Goal: Task Accomplishment & Management: Use online tool/utility

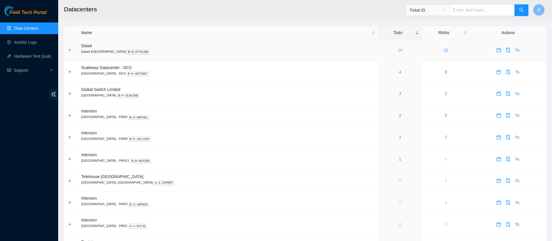
click at [398, 52] on link "14" at bounding box center [400, 50] width 5 height 5
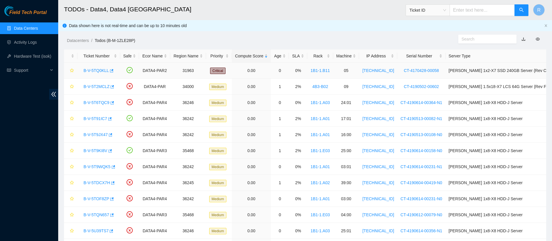
click at [95, 72] on link "B-V-5TQ0KLL" at bounding box center [96, 70] width 25 height 5
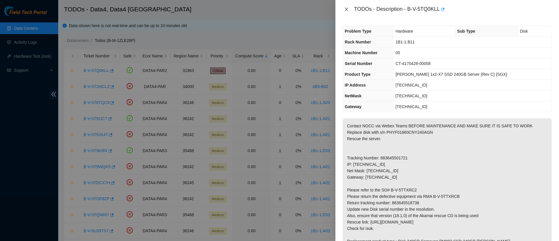
click at [347, 8] on icon "close" at bounding box center [346, 9] width 5 height 5
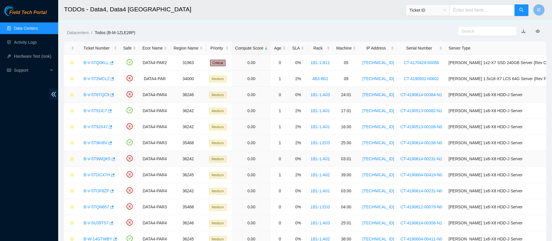
scroll to position [7, 0]
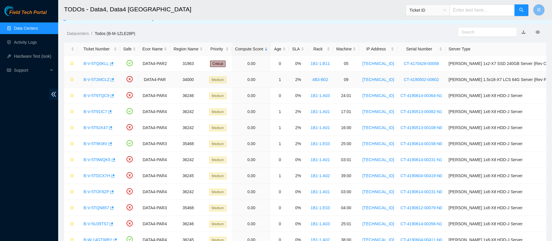
click at [99, 79] on link "B-V-5T2MCLZ" at bounding box center [97, 79] width 26 height 5
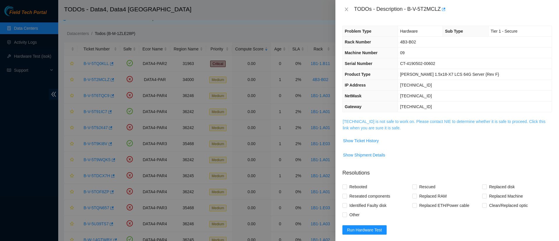
click at [361, 129] on link "2.16.89.205 is not safe to work on. Please contact NIE to determine whether it …" at bounding box center [444, 124] width 203 height 11
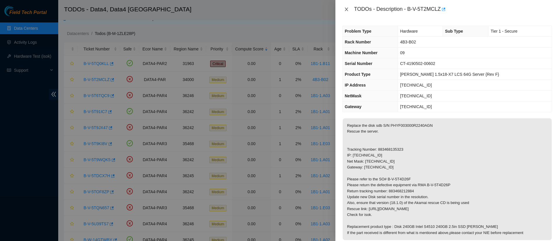
click at [346, 9] on icon "close" at bounding box center [346, 9] width 5 height 5
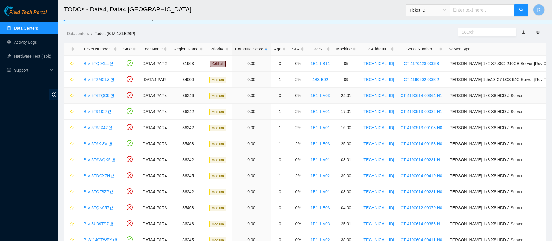
click at [102, 96] on link "B-V-5T6TQC9" at bounding box center [97, 95] width 26 height 5
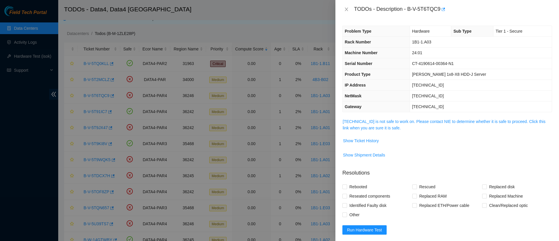
click at [384, 130] on span "95.100.202.165 is not safe to work on. Please contact NIE to determine whether …" at bounding box center [447, 124] width 209 height 13
click at [384, 130] on link "95.100.202.165 is not safe to work on. Please contact NIE to determine whether …" at bounding box center [444, 124] width 203 height 11
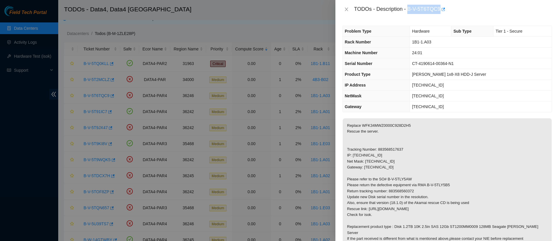
drag, startPoint x: 407, startPoint y: 10, endPoint x: 439, endPoint y: 8, distance: 31.5
click at [439, 8] on div "TODOs - Description - B-V-5T6TQC9" at bounding box center [453, 9] width 198 height 9
copy div "B-V-5T6TQC9"
click at [347, 11] on icon "close" at bounding box center [346, 9] width 5 height 5
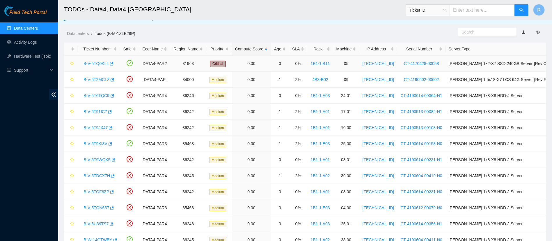
click at [89, 61] on link "B-V-5TQ0KLL" at bounding box center [96, 63] width 25 height 5
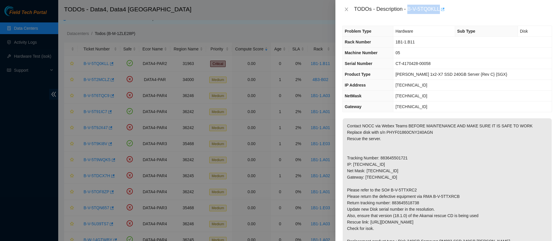
drag, startPoint x: 407, startPoint y: 7, endPoint x: 439, endPoint y: 6, distance: 31.7
click at [439, 6] on div "TODOs - Description - B-V-5TQ0KLL" at bounding box center [453, 9] width 198 height 9
copy div "B-V-5TQ0KLL"
click at [345, 10] on icon "close" at bounding box center [346, 9] width 5 height 5
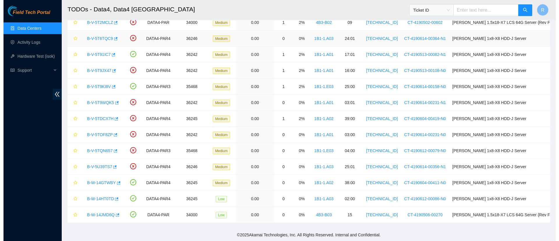
scroll to position [0, 0]
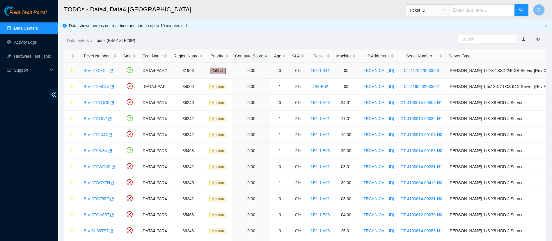
click at [101, 68] on link "B-V-5TQ0KLL" at bounding box center [96, 70] width 25 height 5
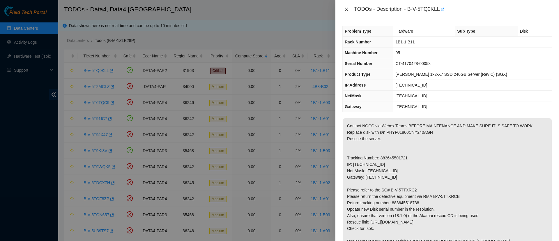
click at [347, 11] on icon "close" at bounding box center [346, 9] width 5 height 5
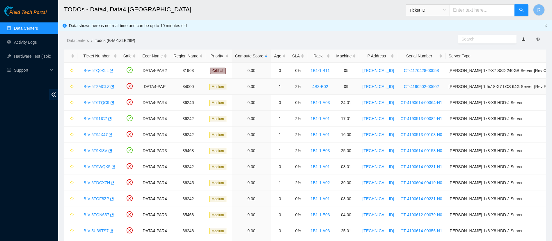
click at [97, 83] on div "B-V-5T2MCLZ" at bounding box center [99, 86] width 36 height 9
click at [94, 102] on link "B-V-5T6TQC9" at bounding box center [97, 102] width 26 height 5
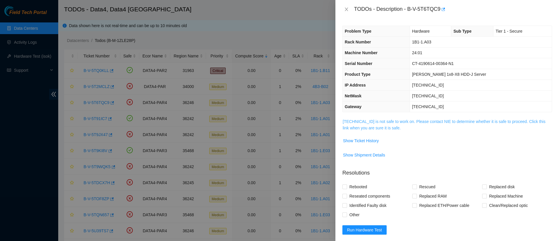
click at [365, 120] on link "95.100.202.165 is not safe to work on. Please contact NIE to determine whether …" at bounding box center [444, 124] width 203 height 11
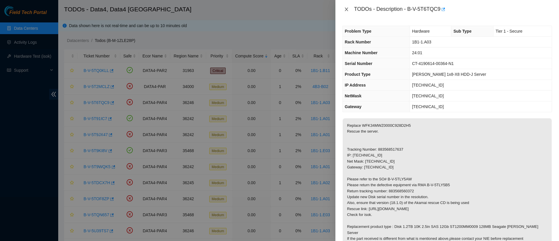
click at [347, 10] on icon "close" at bounding box center [346, 9] width 3 height 3
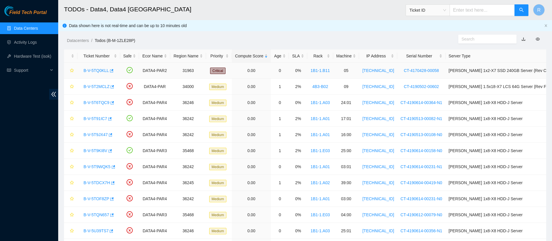
click at [104, 70] on link "B-V-5TQ0KLL" at bounding box center [96, 70] width 25 height 5
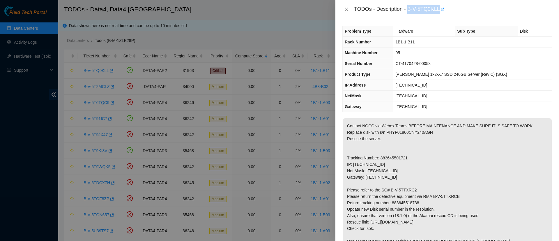
drag, startPoint x: 408, startPoint y: 9, endPoint x: 439, endPoint y: 8, distance: 30.3
click at [439, 8] on div "TODOs - Description - B-V-5TQ0KLL" at bounding box center [453, 9] width 198 height 9
copy div "B-V-5TQ0KLL"
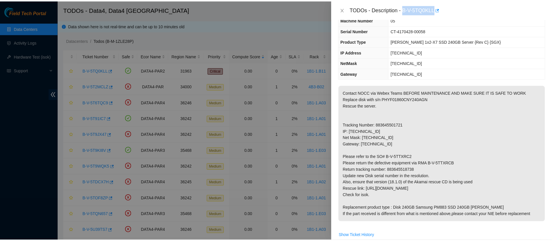
scroll to position [36, 0]
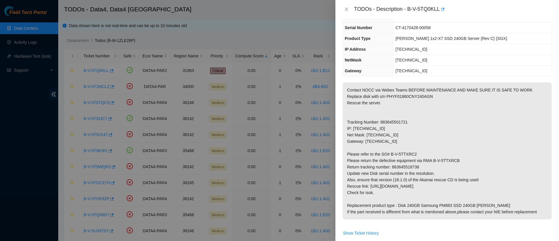
click at [411, 95] on p "Contact NOCC via Webex Teams BEFORE MAINTENANCE AND MAKE SURE IT IS SAFE TO WOR…" at bounding box center [447, 150] width 209 height 137
copy p "PHYF01860CNY240AGN"
drag, startPoint x: 414, startPoint y: 152, endPoint x: 389, endPoint y: 152, distance: 25.3
click at [389, 152] on p "Contact NOCC via Webex Teams BEFORE MAINTENANCE AND MAKE SURE IT IS SAFE TO WOR…" at bounding box center [447, 150] width 209 height 137
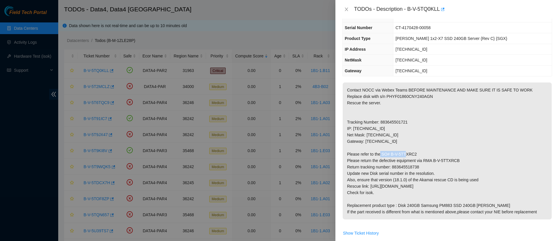
copy p "B-V-5TTXRC2"
drag, startPoint x: 462, startPoint y: 161, endPoint x: 432, endPoint y: 159, distance: 29.8
click at [432, 159] on p "Contact NOCC via Webex Teams BEFORE MAINTENANCE AND MAKE SURE IT IS SAFE TO WOR…" at bounding box center [447, 150] width 209 height 137
copy p "B-V-5TTXRCB"
click at [346, 9] on icon "close" at bounding box center [346, 9] width 5 height 5
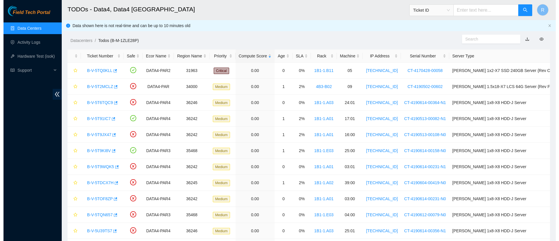
scroll to position [49, 0]
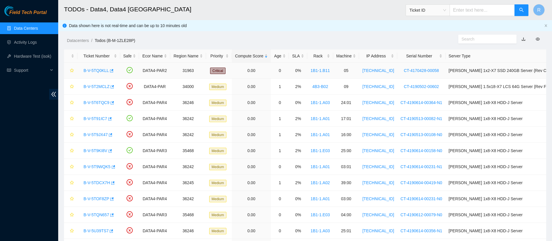
click at [101, 71] on link "B-V-5TQ0KLL" at bounding box center [96, 70] width 25 height 5
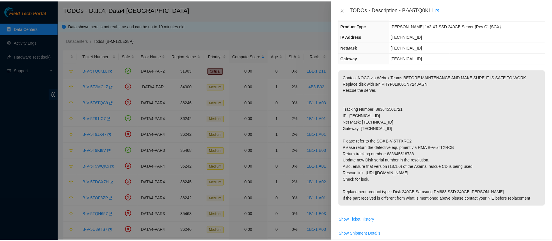
scroll to position [36, 0]
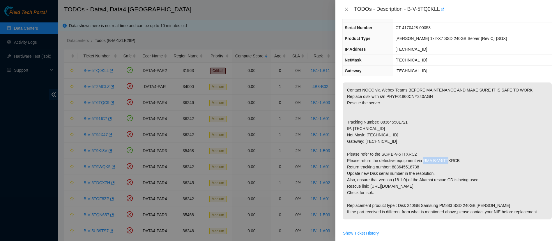
drag, startPoint x: 460, startPoint y: 160, endPoint x: 433, endPoint y: 159, distance: 26.2
click at [433, 159] on p "Contact NOCC via Webex Teams BEFORE MAINTENANCE AND MAKE SURE IT IS SAFE TO WOR…" at bounding box center [447, 150] width 209 height 137
copy p "B-V-5TTXRCB"
click at [400, 168] on p "Contact NOCC via Webex Teams BEFORE MAINTENANCE AND MAKE SURE IT IS SAFE TO WOR…" at bounding box center [447, 150] width 209 height 137
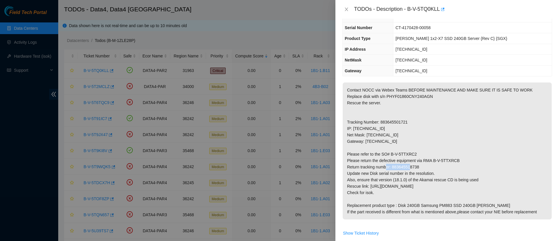
copy p "883645518738"
click at [345, 9] on icon "close" at bounding box center [346, 9] width 5 height 5
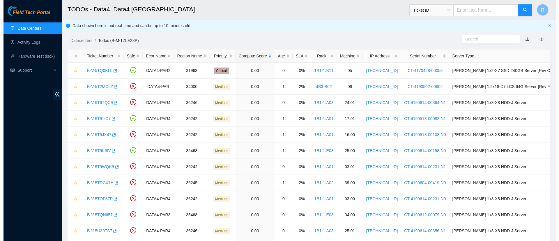
scroll to position [49, 0]
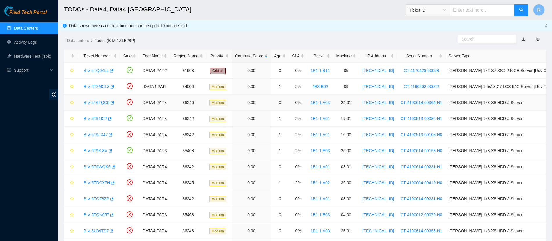
click at [97, 104] on link "B-V-5T6TQC9" at bounding box center [97, 102] width 26 height 5
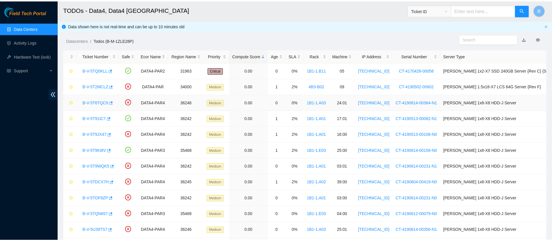
scroll to position [36, 0]
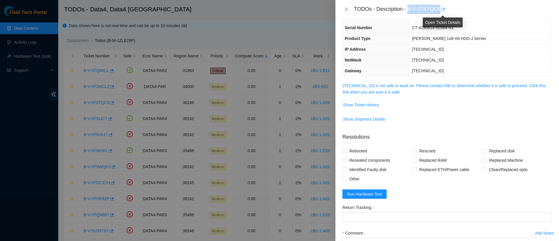
drag, startPoint x: 408, startPoint y: 7, endPoint x: 440, endPoint y: 8, distance: 31.8
click at [440, 8] on div "TODOs - Description - B-V-5T6TQC9" at bounding box center [453, 9] width 198 height 9
copy div "B-V-5T6TQC9"
click at [402, 89] on span "95.100.202.165 is not safe to work on. Please contact NIE to determine whether …" at bounding box center [447, 88] width 209 height 13
click at [382, 88] on span "95.100.202.165 is not safe to work on. Please contact NIE to determine whether …" at bounding box center [447, 88] width 209 height 13
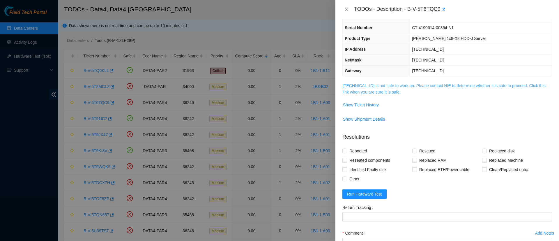
click at [371, 87] on link "95.100.202.165 is not safe to work on. Please contact NIE to determine whether …" at bounding box center [444, 88] width 203 height 11
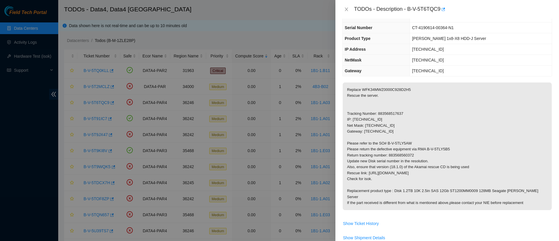
click at [389, 89] on p "Replace WFK34MWZ0000C928D2H5 Rescue the server. Tracking Number: 883568517637 I…" at bounding box center [447, 145] width 209 height 127
copy p "WFK34MWZ0000C928D2H5"
drag, startPoint x: 413, startPoint y: 142, endPoint x: 386, endPoint y: 142, distance: 26.2
click at [386, 142] on p "Replace WFK34MWZ0000C928D2H5 Rescue the server. Tracking Number: 883568517637 I…" at bounding box center [447, 145] width 209 height 127
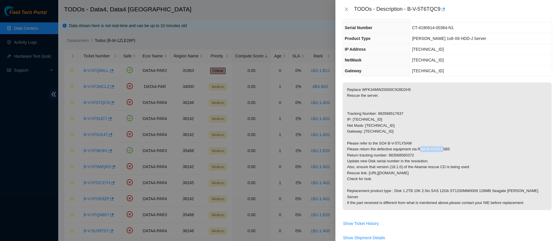
drag, startPoint x: 449, startPoint y: 148, endPoint x: 427, endPoint y: 148, distance: 21.5
click at [427, 148] on p "Replace WFK34MWZ0000C928D2H5 Rescue the server. Tracking Number: 883568517637 I…" at bounding box center [447, 145] width 209 height 127
click at [402, 156] on p "Replace WFK34MWZ0000C928D2H5 Rescue the server. Tracking Number: 883568517637 I…" at bounding box center [447, 145] width 209 height 127
click at [347, 9] on icon "close" at bounding box center [346, 9] width 5 height 5
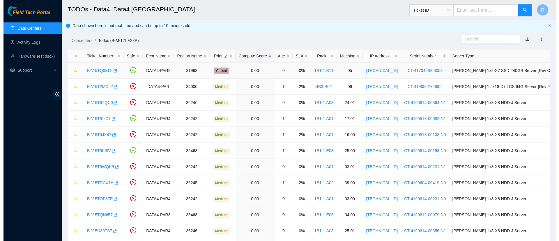
scroll to position [49, 0]
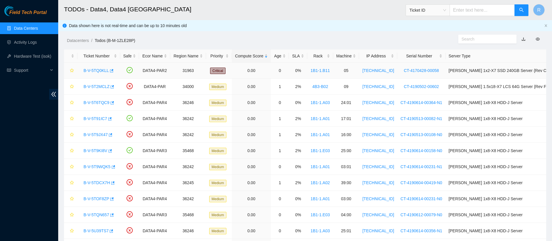
click at [91, 67] on div "B-V-5TQ0KLL" at bounding box center [99, 70] width 36 height 9
click at [91, 68] on link "B-V-5TQ0KLL" at bounding box center [96, 70] width 25 height 5
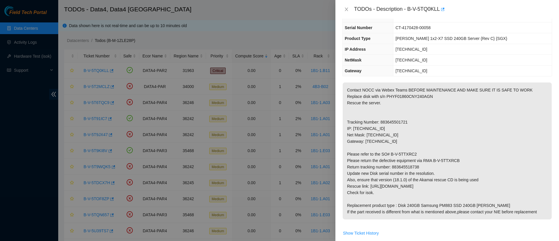
scroll to position [0, 0]
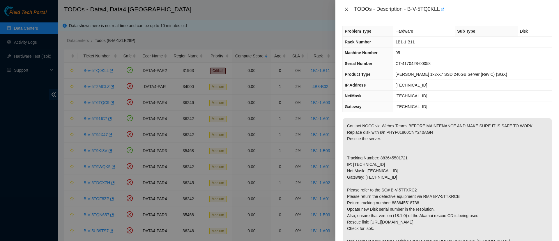
click at [346, 8] on icon "close" at bounding box center [346, 9] width 5 height 5
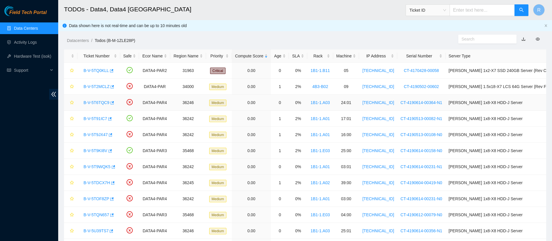
click at [97, 103] on link "B-V-5T6TQC9" at bounding box center [97, 102] width 26 height 5
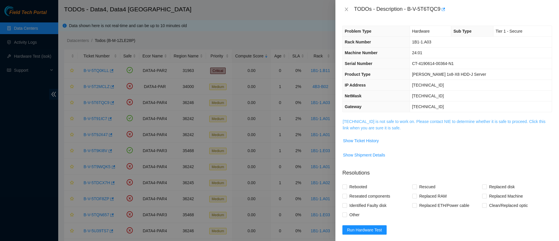
click at [444, 122] on link "95.100.202.165 is not safe to work on. Please contact NIE to determine whether …" at bounding box center [444, 124] width 203 height 11
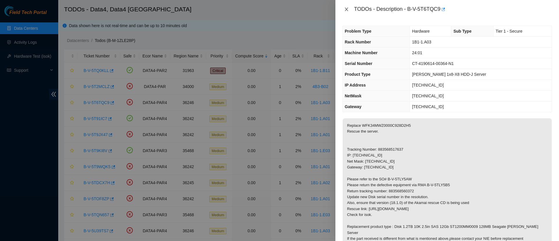
click at [347, 10] on icon "close" at bounding box center [346, 9] width 3 height 3
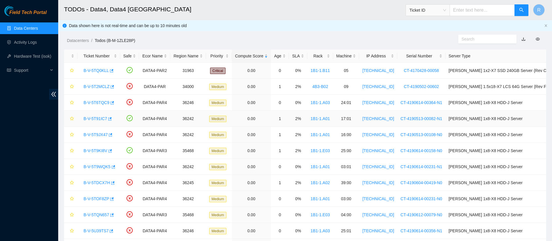
click at [97, 116] on link "B-V-5T91IC7" at bounding box center [96, 118] width 24 height 5
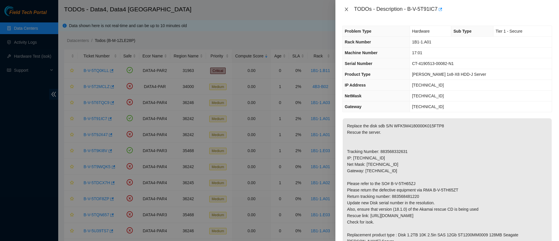
click at [345, 10] on icon "close" at bounding box center [346, 9] width 5 height 5
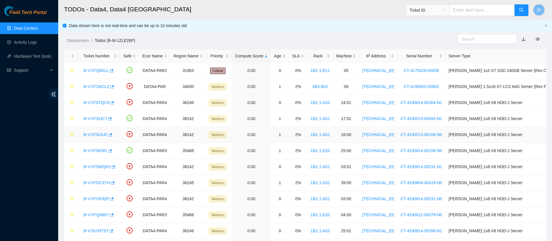
click at [104, 134] on link "B-V-5T9JX47" at bounding box center [96, 134] width 24 height 5
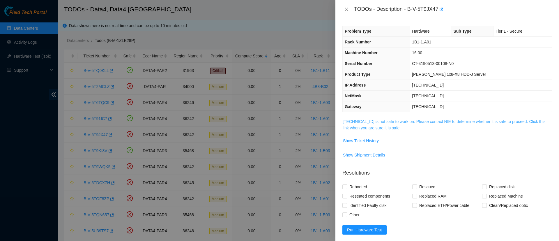
click at [351, 124] on link "2.21.132.190 is not safe to work on. Please contact NIE to determine whether it…" at bounding box center [444, 124] width 203 height 11
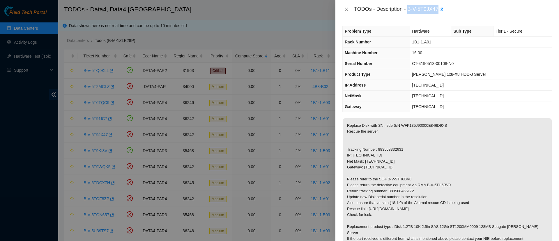
drag, startPoint x: 408, startPoint y: 8, endPoint x: 438, endPoint y: 8, distance: 29.7
click at [438, 8] on div "TODOs - Description - B-V-5T9JX47" at bounding box center [453, 9] width 198 height 9
click at [345, 8] on icon "close" at bounding box center [346, 9] width 3 height 3
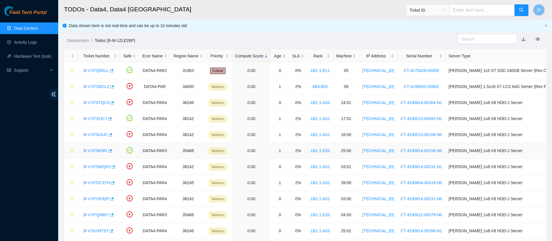
click at [92, 155] on td "B-V-5T9KI8V" at bounding box center [98, 151] width 43 height 16
click at [93, 153] on div "B-V-5T9KI8V" at bounding box center [99, 150] width 36 height 9
click at [95, 151] on link "B-V-5T9KI8V" at bounding box center [96, 150] width 24 height 5
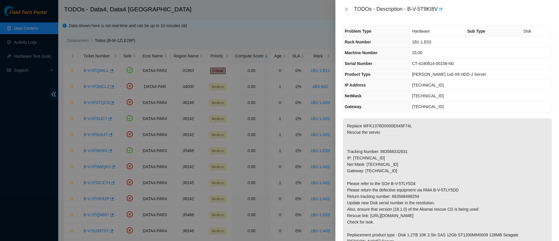
click at [95, 167] on div at bounding box center [279, 120] width 559 height 241
click at [344, 9] on icon "close" at bounding box center [346, 9] width 5 height 5
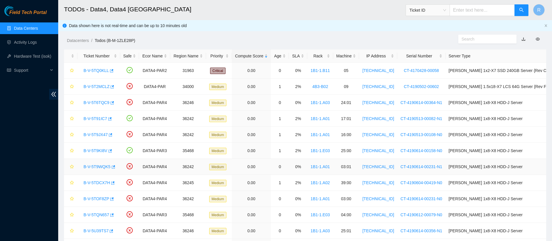
click at [99, 165] on link "B-V-5T9WQK5" at bounding box center [97, 166] width 27 height 5
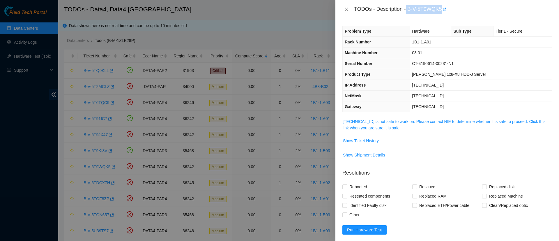
drag, startPoint x: 407, startPoint y: 9, endPoint x: 442, endPoint y: 8, distance: 34.9
click at [442, 8] on div "TODOs - Description - B-V-5T9WQK5" at bounding box center [453, 9] width 198 height 9
click at [347, 10] on icon "close" at bounding box center [346, 9] width 5 height 5
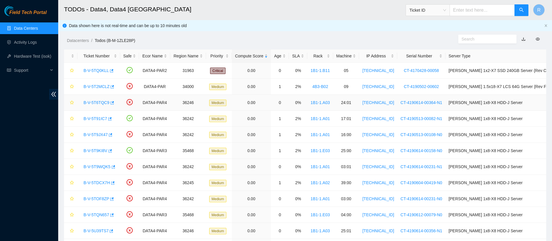
click at [87, 102] on link "B-V-5T6TQC9" at bounding box center [97, 102] width 26 height 5
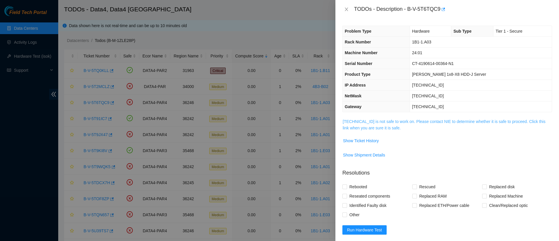
click at [382, 126] on link "95.100.202.165 is not safe to work on. Please contact NIE to determine whether …" at bounding box center [444, 124] width 203 height 11
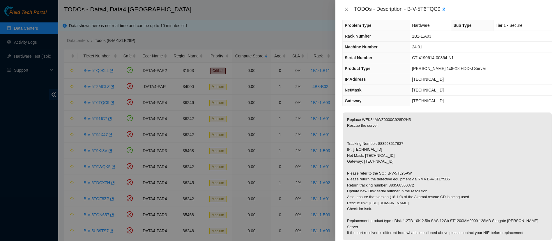
scroll to position [5, 0]
click at [347, 10] on icon "close" at bounding box center [346, 9] width 5 height 5
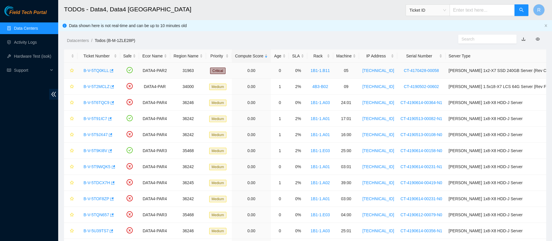
click at [98, 71] on link "B-V-5TQ0KLL" at bounding box center [96, 70] width 25 height 5
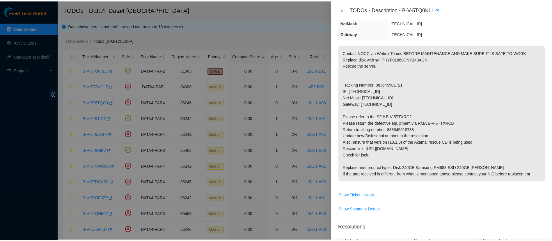
scroll to position [73, 0]
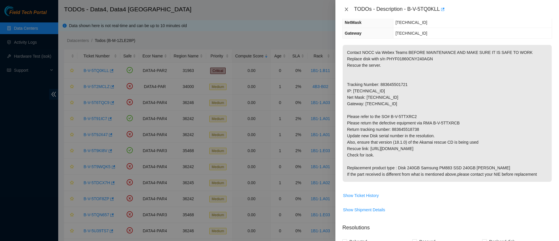
click at [347, 10] on icon "close" at bounding box center [346, 9] width 5 height 5
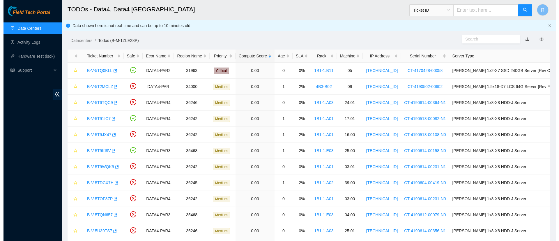
scroll to position [99, 0]
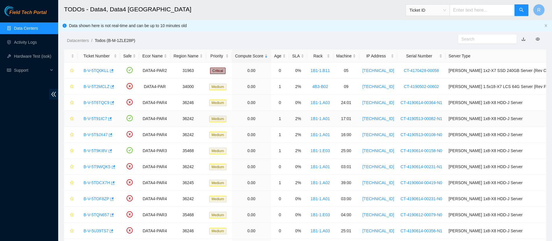
click at [93, 119] on link "B-V-5T91IC7" at bounding box center [96, 118] width 24 height 5
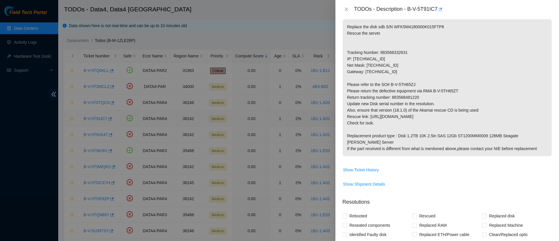
scroll to position [73, 0]
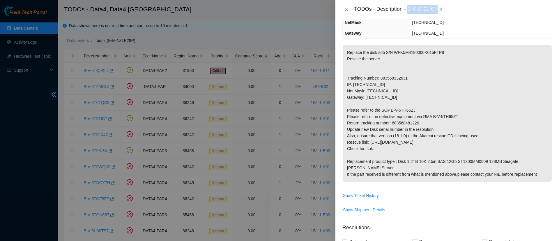
drag, startPoint x: 408, startPoint y: 9, endPoint x: 437, endPoint y: 10, distance: 29.4
click at [437, 10] on div "TODOs - Description - B-V-5T91IC7" at bounding box center [453, 9] width 198 height 9
click at [418, 53] on p "Replace the disk sdb S/N WFK5M4180000K015FTP8 Rescue the server. Tracking Numbe…" at bounding box center [447, 113] width 209 height 137
click at [417, 109] on p "Replace the disk sdb S/N WFK5M4180000K015FTP8 Rescue the server. Tracking Numbe…" at bounding box center [447, 113] width 209 height 137
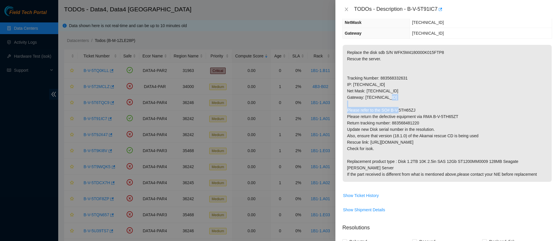
click at [417, 109] on p "Replace the disk sdb S/N WFK5M4180000K015FTP8 Rescue the server. Tracking Numbe…" at bounding box center [447, 113] width 209 height 137
drag, startPoint x: 417, startPoint y: 109, endPoint x: 420, endPoint y: 109, distance: 3.6
click at [420, 109] on p "Replace the disk sdb S/N WFK5M4180000K015FTP8 Rescue the server. Tracking Numbe…" at bounding box center [447, 113] width 209 height 137
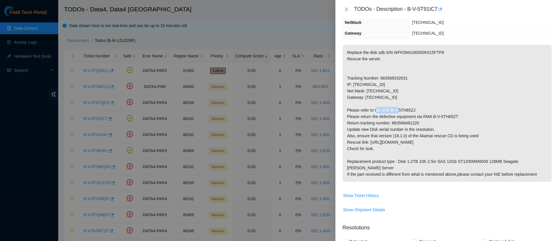
drag, startPoint x: 416, startPoint y: 109, endPoint x: 390, endPoint y: 109, distance: 26.2
click at [390, 109] on p "Replace the disk sdb S/N WFK5M4180000K015FTP8 Rescue the server. Tracking Numbe…" at bounding box center [447, 113] width 209 height 137
drag, startPoint x: 458, startPoint y: 117, endPoint x: 433, endPoint y: 116, distance: 25.3
click at [433, 116] on p "Replace the disk sdb S/N WFK5M4180000K015FTP8 Rescue the server. Tracking Numbe…" at bounding box center [447, 113] width 209 height 137
click at [407, 123] on p "Replace the disk sdb S/N WFK5M4180000K015FTP8 Rescue the server. Tracking Numbe…" at bounding box center [447, 113] width 209 height 137
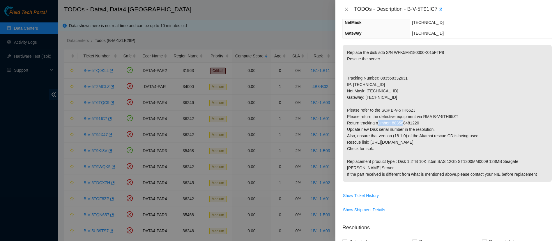
click at [407, 123] on p "Replace the disk sdb S/N WFK5M4180000K015FTP8 Rescue the server. Tracking Numbe…" at bounding box center [447, 113] width 209 height 137
click at [442, 110] on p "Replace the disk sdb S/N WFK5M4180000K015FTP8 Rescue the server. Tracking Numbe…" at bounding box center [447, 113] width 209 height 137
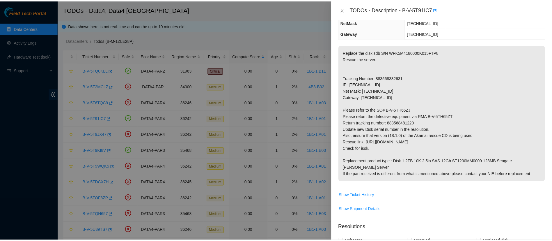
scroll to position [0, 0]
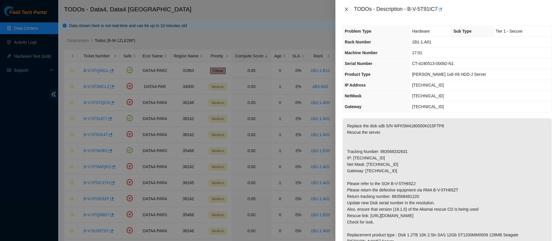
click at [345, 11] on icon "close" at bounding box center [346, 9] width 5 height 5
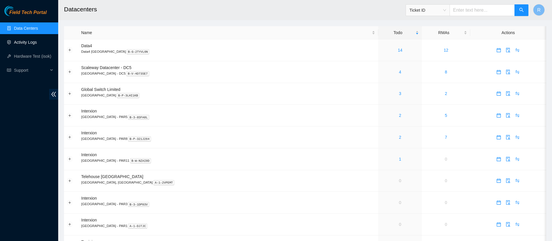
click at [17, 41] on link "Activity Logs" at bounding box center [25, 42] width 23 height 5
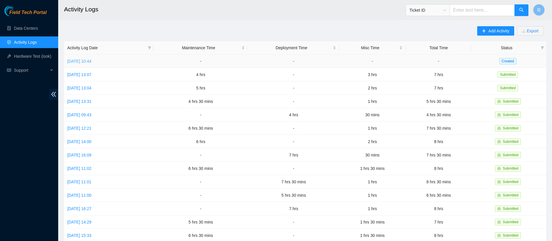
click at [91, 59] on link "Wed, 27 Aug 2025 10:44" at bounding box center [79, 61] width 24 height 5
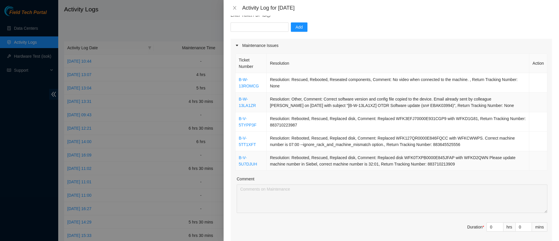
scroll to position [54, 0]
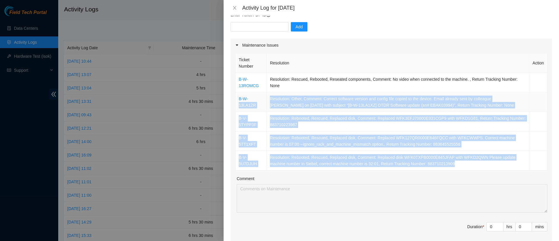
drag, startPoint x: 462, startPoint y: 164, endPoint x: 250, endPoint y: 95, distance: 222.6
click at [250, 95] on tbody "B-W-13ROMCG Resolution: Rescued, Rebooted, Reseated components, Comment: No vid…" at bounding box center [391, 121] width 312 height 97
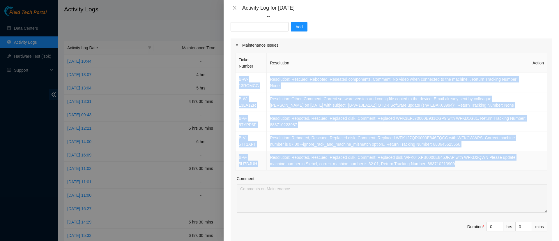
drag, startPoint x: 236, startPoint y: 77, endPoint x: 488, endPoint y: 166, distance: 266.9
click at [488, 166] on tbody "B-W-13ROMCG Resolution: Rescued, Rebooted, Reseated components, Comment: No vid…" at bounding box center [391, 121] width 312 height 97
copy tbody "B-W-13ROMCG Resolution: Rescued, Rebooted, Reseated components, Comment: No vid…"
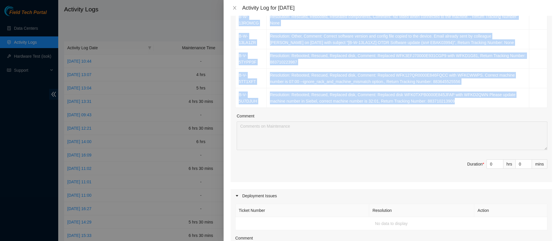
scroll to position [119, 0]
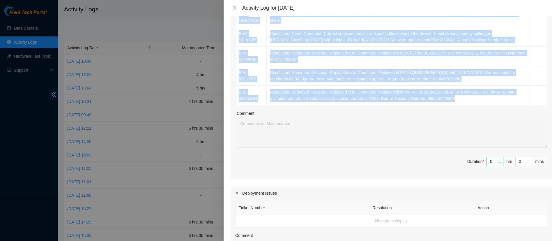
type input "1"
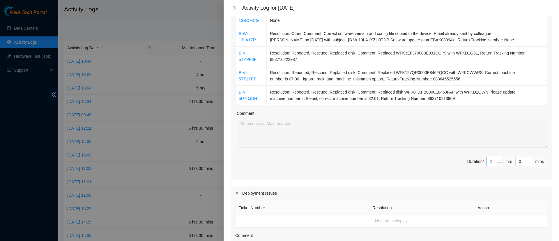
click at [498, 159] on span "up" at bounding box center [499, 159] width 3 height 3
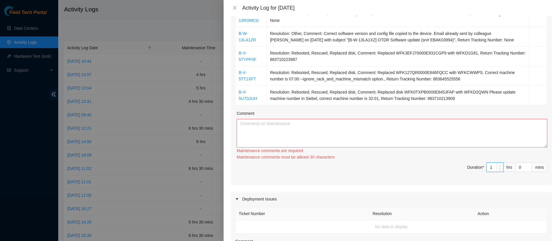
type input "2"
click at [496, 163] on span "Increase Value" at bounding box center [499, 165] width 6 height 5
click at [492, 159] on div "Ticket Number Resolution Action B-W-13ROMCG Resolution: Rescued, Rebooted, Rese…" at bounding box center [390, 86] width 321 height 198
type input "3"
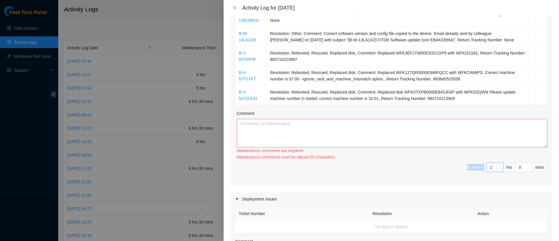
type input "3"
click at [499, 164] on icon "up" at bounding box center [500, 165] width 2 height 2
click at [435, 129] on textarea "Comment" at bounding box center [392, 133] width 311 height 29
paste textarea "B-W-13ROMCG Resolution: Rescued, Rebooted, Reseated components, Comment: No vid…"
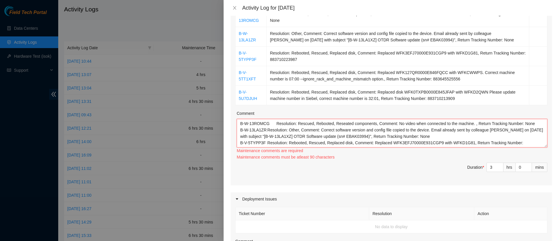
scroll to position [30, 0]
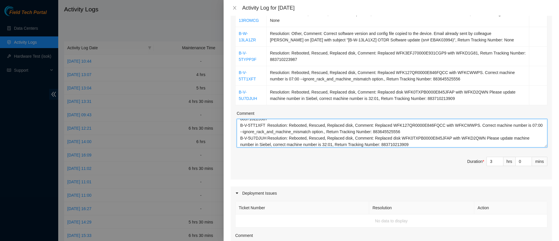
type textarea "B-W-13ROMCG Resolution: Rescued, Rebooted, Reseated components, Comment: No vid…"
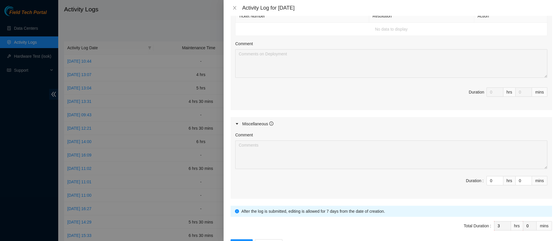
scroll to position [311, 0]
type input "1"
type input "4"
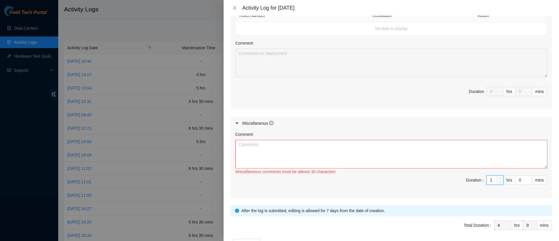
click at [498, 177] on span "up" at bounding box center [499, 178] width 3 height 3
type input "2"
type input "5"
click at [498, 177] on span "up" at bounding box center [499, 178] width 3 height 3
type input "3"
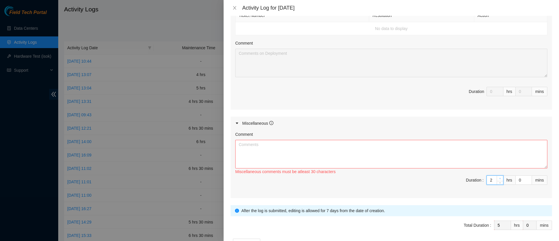
type input "6"
click at [498, 177] on span "up" at bounding box center [499, 178] width 3 height 3
click at [464, 166] on textarea "Comment" at bounding box center [391, 154] width 312 height 29
paste textarea "Access at DATA4 Contacted Partibhan about deliveries in the room"
paste textarea "Update with FedEx for missing packages at PAR5, called by PAR5 logistic who con…"
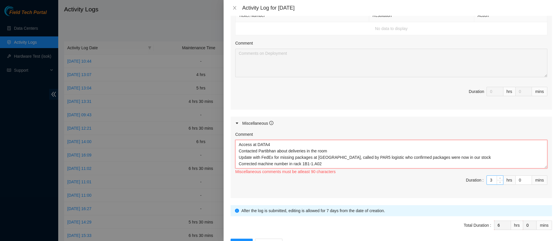
scroll to position [5, 0]
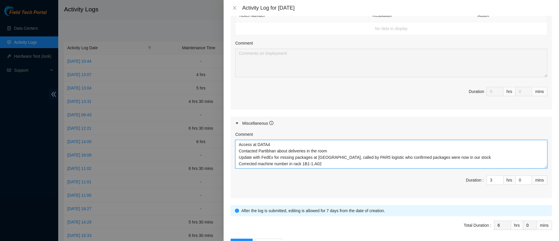
paste textarea "Labelled IPs on servers in 1B1-1.A02. Cleaned racks 1B1-1.A11, 1B1-1.D10, 1B1-1…"
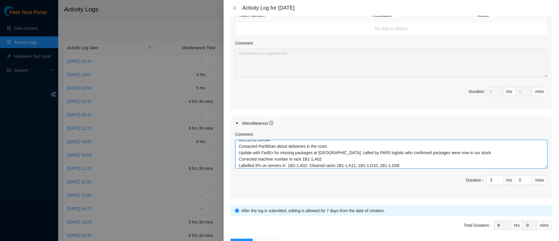
type textarea "Access at DATA4 Contacted Partibhan about deliveries in the room Update with Fe…"
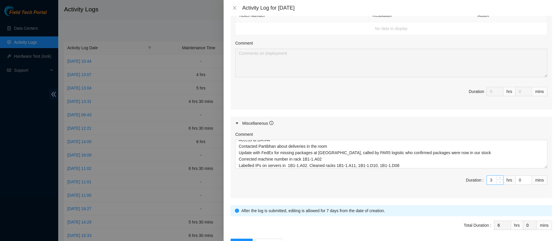
type input "2"
type input "5"
click at [498, 181] on span "down" at bounding box center [499, 181] width 3 height 3
click at [515, 177] on input "0" at bounding box center [523, 179] width 16 height 9
type input "30"
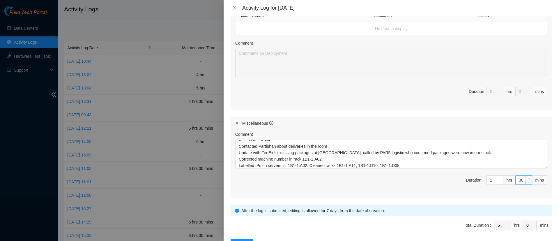
type input "30"
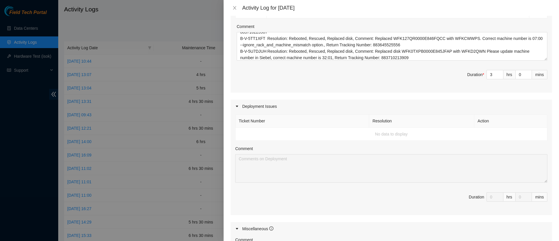
scroll to position [206, 0]
type input "30"
type input "4"
type input "6"
click at [498, 72] on span "up" at bounding box center [499, 73] width 3 height 3
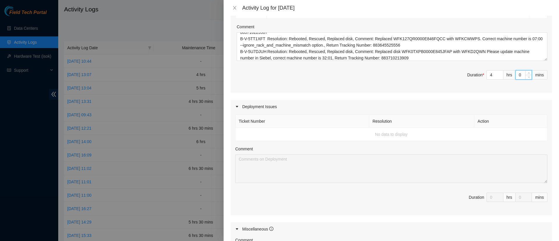
click at [515, 73] on input "0" at bounding box center [523, 74] width 16 height 9
type input "30"
type input "7"
type input "0"
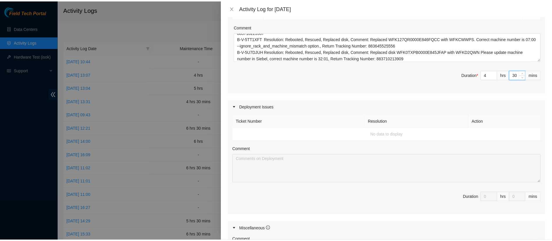
scroll to position [332, 0]
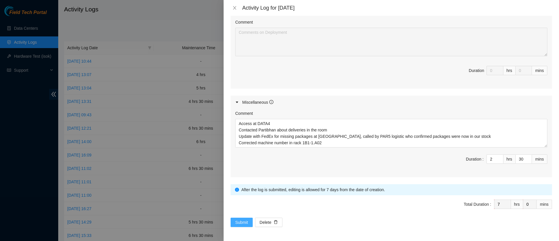
type input "30"
click at [234, 220] on button "Submit" at bounding box center [241, 221] width 22 height 9
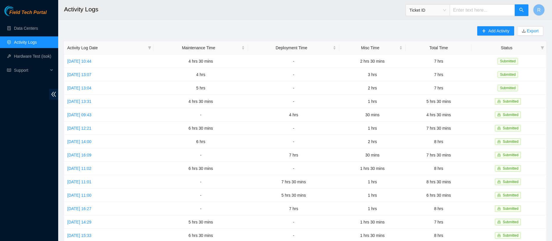
click at [475, 11] on input "text" at bounding box center [482, 10] width 65 height 12
paste input "B-V-5MN6DFH"
type input "B-V-5MN6DFH"
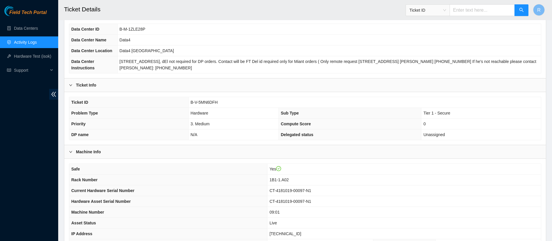
scroll to position [129, 0]
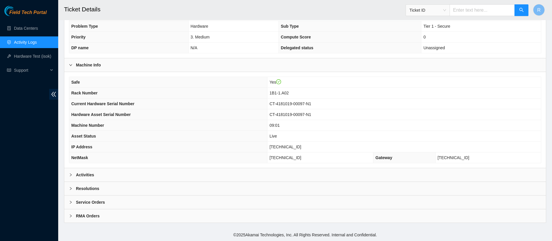
click at [191, 201] on div "Service Orders" at bounding box center [305, 201] width 482 height 13
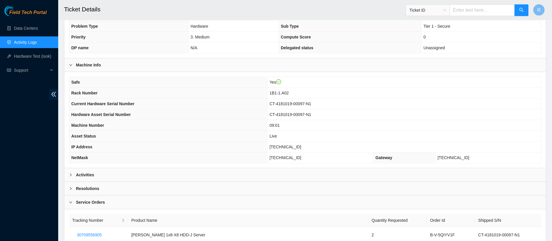
scroll to position [215, 0]
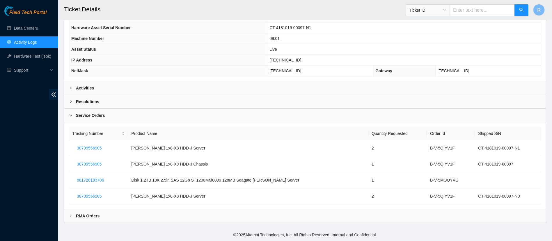
click at [185, 214] on div "RMA Orders" at bounding box center [305, 215] width 482 height 13
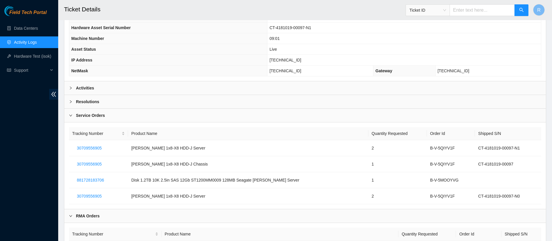
scroll to position [303, 0]
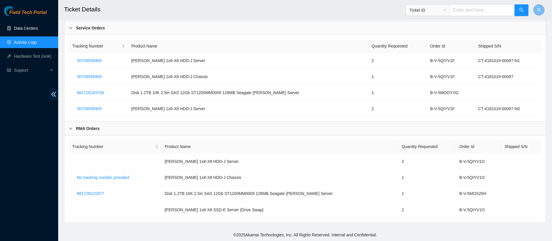
click at [33, 30] on link "Data Centers" at bounding box center [26, 28] width 24 height 5
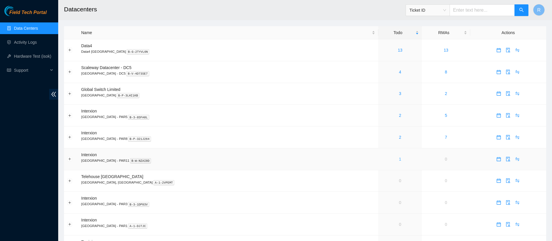
click at [399, 159] on link "1" at bounding box center [400, 159] width 2 height 5
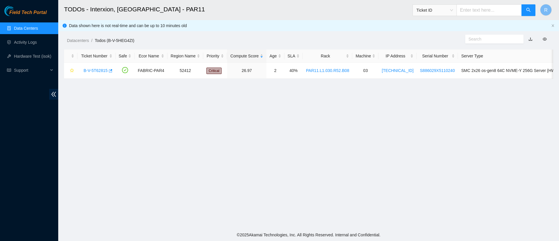
click at [33, 28] on link "Data Centers" at bounding box center [26, 28] width 24 height 5
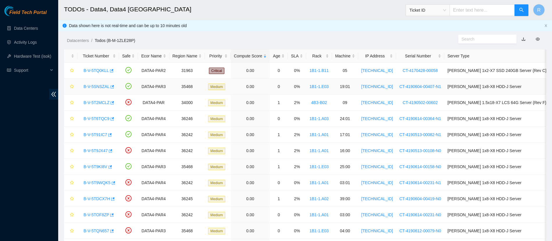
click at [101, 86] on link "B-V-5SNSZAL" at bounding box center [97, 86] width 26 height 5
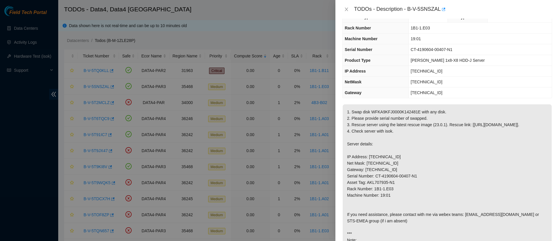
scroll to position [15, 0]
drag, startPoint x: 408, startPoint y: 9, endPoint x: 441, endPoint y: 9, distance: 33.2
click at [441, 9] on div "TODOs - Description - B-V-5SNSZAL" at bounding box center [453, 9] width 198 height 9
copy div "B-V-5SNSZAL"
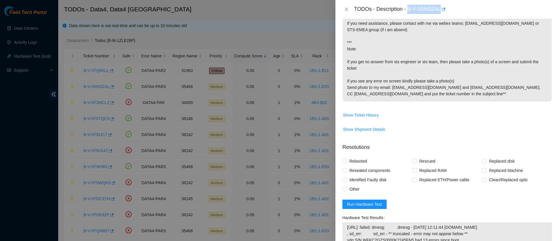
scroll to position [204, 0]
click at [366, 119] on span "Show Ticket History" at bounding box center [361, 116] width 36 height 6
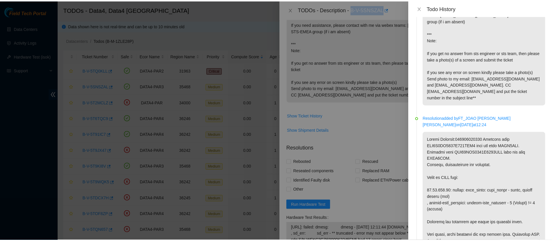
scroll to position [0, 0]
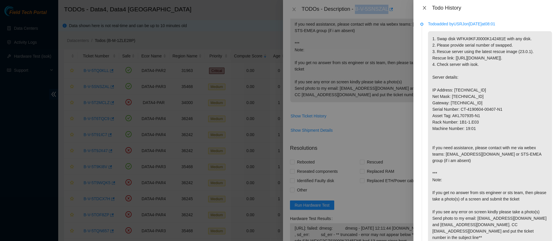
click at [424, 7] on icon "close" at bounding box center [424, 8] width 5 height 5
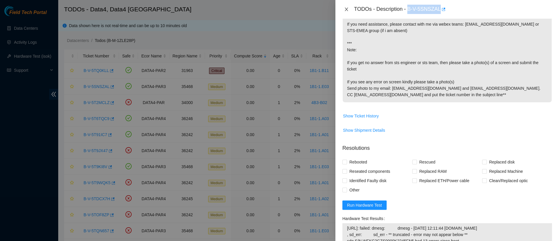
click at [344, 8] on button "Close" at bounding box center [346, 10] width 8 height 6
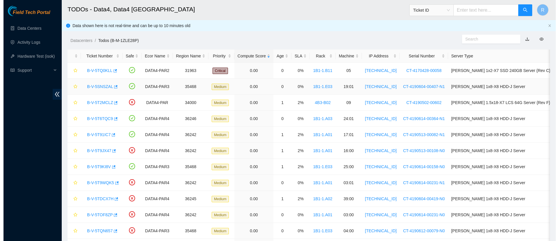
scroll to position [155, 0]
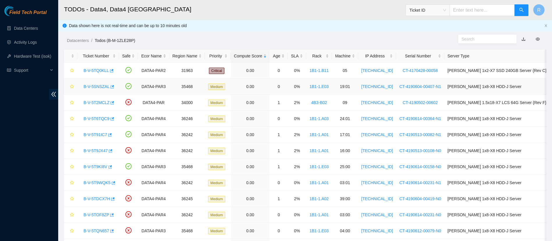
click at [93, 88] on link "B-V-5SNSZAL" at bounding box center [97, 86] width 26 height 5
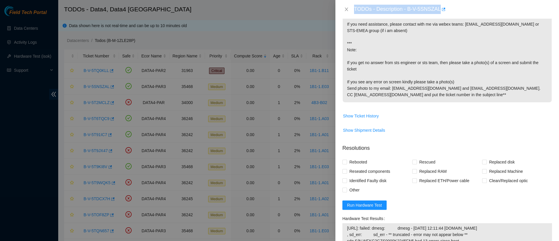
scroll to position [0, 0]
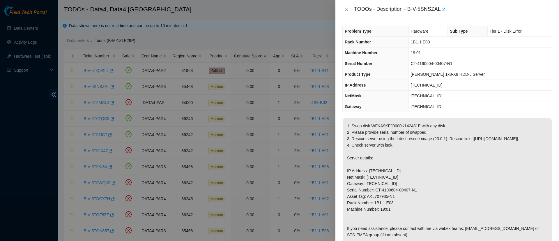
click at [451, 81] on td "[TECHNICAL_ID]" at bounding box center [479, 85] width 143 height 11
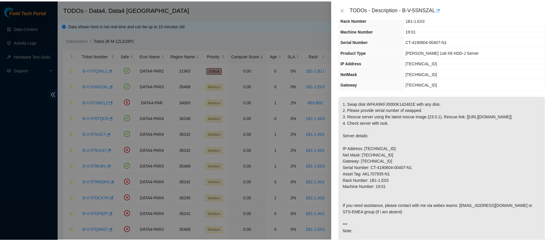
scroll to position [22, 0]
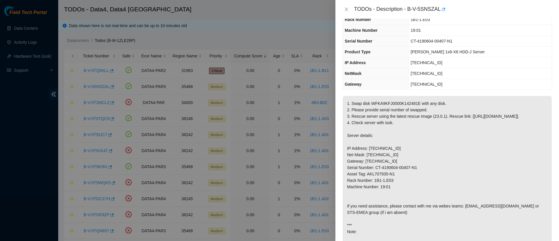
click at [389, 118] on p "1. Swap disk WFKA9KFJ0000K142481E with any disk. 2. Please provide serial numbe…" at bounding box center [447, 190] width 209 height 188
copy p "WFKA9KFJ0000K142481E"
click at [477, 171] on p "1. Swap disk WFKA9KFJ0000K142481E with any disk. 2. Please provide serial numbe…" at bounding box center [447, 190] width 209 height 188
click at [345, 11] on icon "close" at bounding box center [346, 9] width 3 height 3
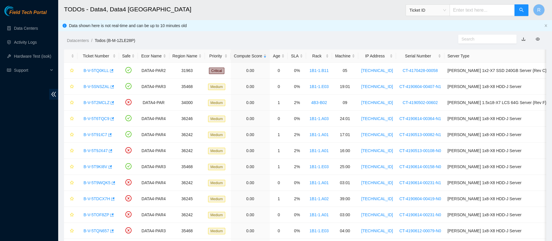
scroll to position [29, 0]
click at [97, 151] on link "B-V-5T9JX47" at bounding box center [96, 150] width 24 height 5
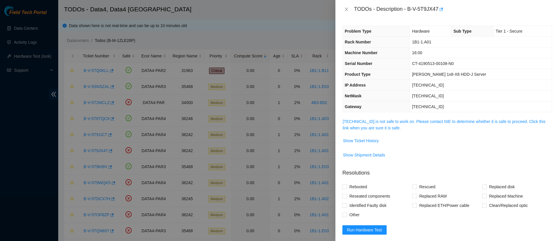
click at [371, 134] on td "[TECHNICAL_ID] is not safe to work on. Please contact NIE to determine whether …" at bounding box center [447, 127] width 210 height 18
click at [372, 130] on link "[TECHNICAL_ID] is not safe to work on. Please contact NIE to determine whether …" at bounding box center [444, 124] width 203 height 11
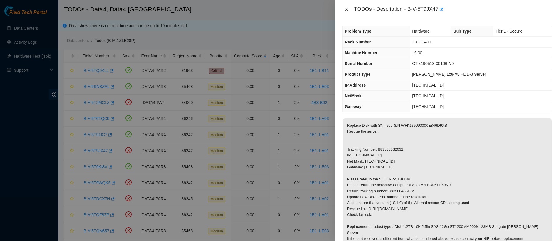
click at [348, 10] on icon "close" at bounding box center [346, 9] width 5 height 5
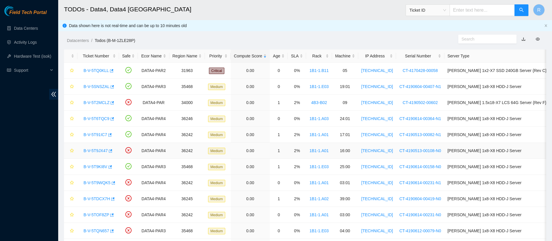
click at [94, 153] on div "B-V-5T9JX47" at bounding box center [98, 150] width 35 height 9
click at [96, 148] on link "B-V-5T9JX47" at bounding box center [96, 150] width 24 height 5
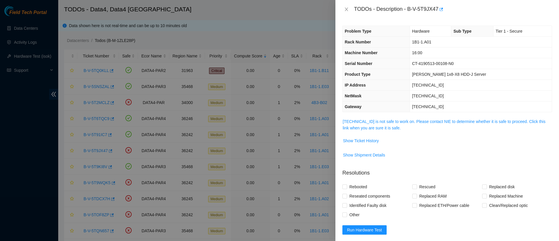
click at [381, 132] on td "2.21.132.190 is not safe to work on. Please contact NIE to determine whether it…" at bounding box center [447, 127] width 210 height 18
click at [373, 127] on link "2.21.132.190 is not safe to work on. Please contact NIE to determine whether it…" at bounding box center [444, 124] width 203 height 11
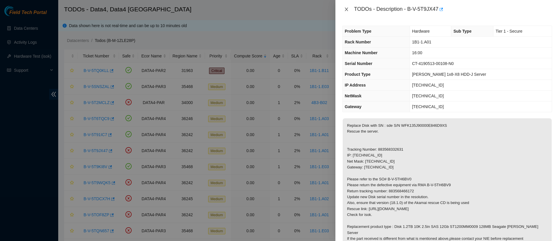
click at [346, 7] on button "Close" at bounding box center [346, 10] width 8 height 6
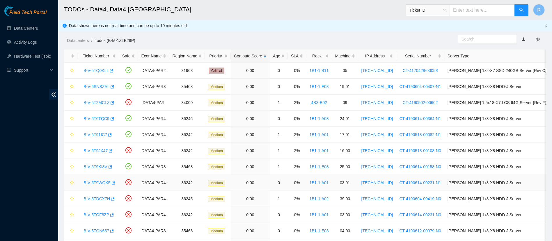
click at [97, 182] on link "B-V-5T9WQK5" at bounding box center [97, 182] width 27 height 5
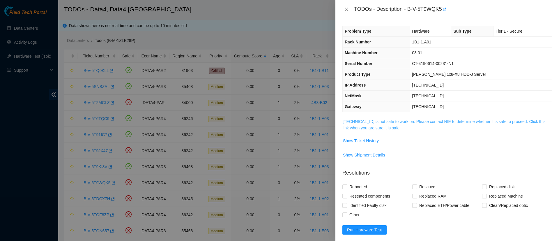
click at [374, 122] on link "2.21.132.141 is not safe to work on. Please contact NIE to determine whether it…" at bounding box center [444, 124] width 203 height 11
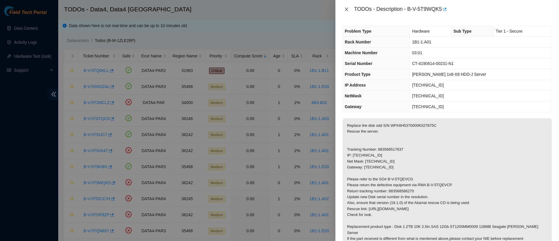
click at [345, 7] on icon "close" at bounding box center [346, 9] width 5 height 5
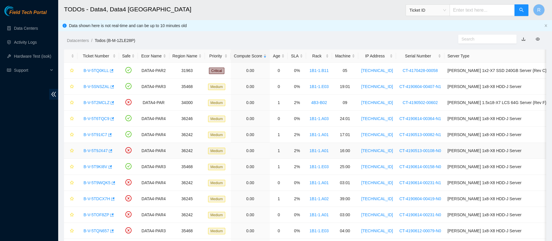
click at [96, 151] on link "B-V-5T9JX47" at bounding box center [96, 150] width 24 height 5
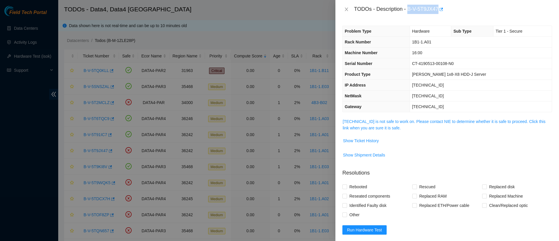
drag, startPoint x: 407, startPoint y: 8, endPoint x: 437, endPoint y: 8, distance: 30.6
click at [437, 8] on div "TODOs - Description - B-V-5T9JX47" at bounding box center [453, 9] width 198 height 9
copy div "B-V-5T9JX47"
click at [399, 119] on link "2.21.132.190 is not safe to work on. Please contact NIE to determine whether it…" at bounding box center [444, 124] width 203 height 11
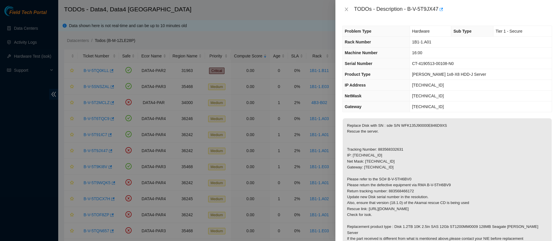
click at [411, 125] on p "Replace Disk with SN : sde S/N WFK135J90000E846D9XS Rescue the server. Tracking…" at bounding box center [447, 181] width 209 height 127
copy p "WFK135J90000E846D9XS"
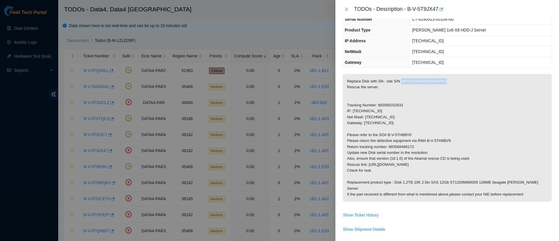
scroll to position [46, 0]
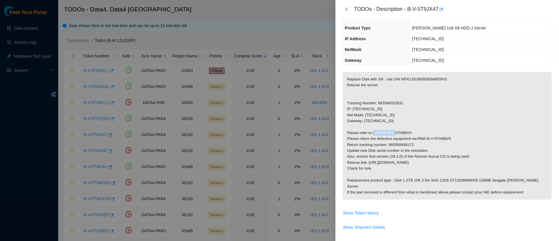
drag, startPoint x: 415, startPoint y: 133, endPoint x: 387, endPoint y: 130, distance: 27.8
click at [387, 130] on p "Replace Disk with SN : sde S/N WFK135J90000E846D9XS Rescue the server. Tracking…" at bounding box center [447, 135] width 209 height 127
copy p "B-V-5TH6BV0"
drag, startPoint x: 451, startPoint y: 139, endPoint x: 427, endPoint y: 137, distance: 24.8
click at [427, 137] on p "Replace Disk with SN : sde S/N WFK135J90000E846D9XS Rescue the server. Tracking…" at bounding box center [447, 135] width 209 height 127
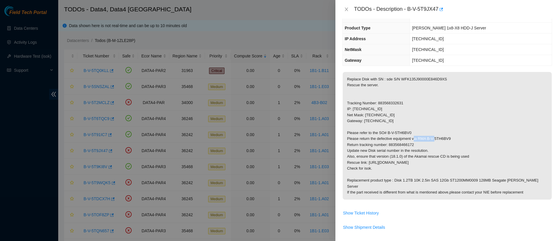
copy p "B-V-5TH6BV9"
click at [402, 145] on p "Replace Disk with SN : sde S/N WFK135J90000E846D9XS Rescue the server. Tracking…" at bounding box center [447, 135] width 209 height 127
copy p "883568466172"
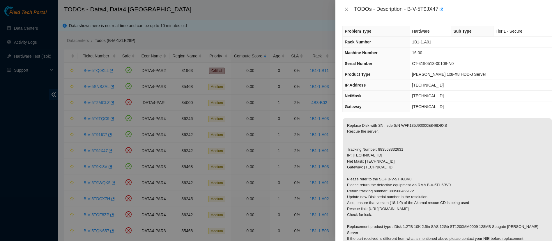
click at [472, 134] on p "Replace Disk with SN : sde S/N WFK135J90000E846D9XS Rescue the server. Tracking…" at bounding box center [447, 181] width 209 height 127
click at [347, 9] on icon "close" at bounding box center [346, 9] width 5 height 5
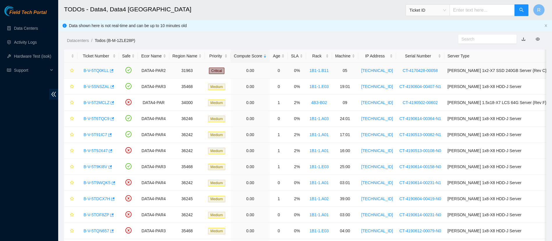
click at [93, 71] on link "B-V-5TQ0KLL" at bounding box center [96, 70] width 25 height 5
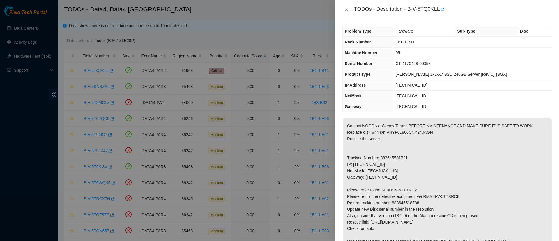
click at [347, 13] on div "TODOs - Description - B-V-5TQ0KLL" at bounding box center [447, 9] width 210 height 9
click at [347, 9] on icon "close" at bounding box center [346, 9] width 5 height 5
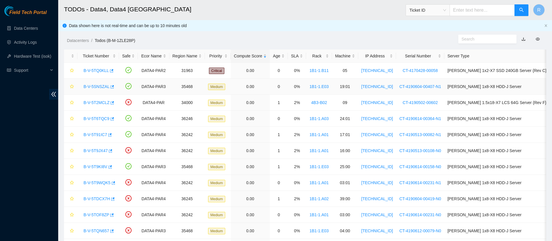
click at [97, 86] on link "B-V-5SNSZAL" at bounding box center [97, 86] width 26 height 5
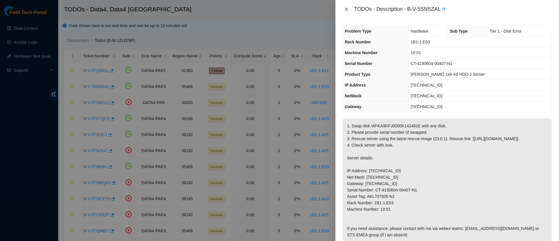
click at [345, 9] on icon "close" at bounding box center [346, 9] width 5 height 5
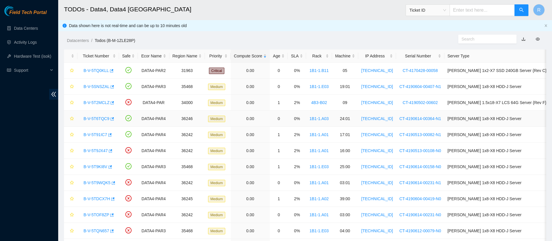
click at [97, 116] on link "B-V-5T6TQC9" at bounding box center [97, 118] width 26 height 5
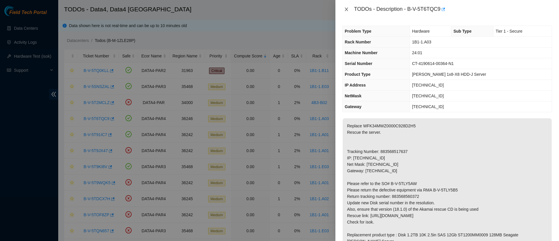
click at [347, 8] on icon "close" at bounding box center [346, 9] width 3 height 3
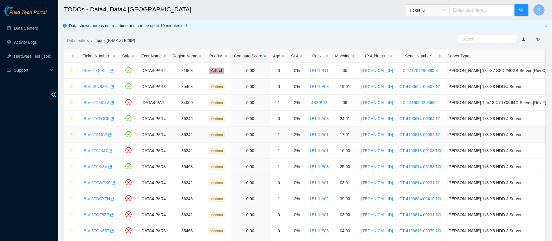
click at [96, 133] on link "B-V-5T91IC7" at bounding box center [96, 134] width 24 height 5
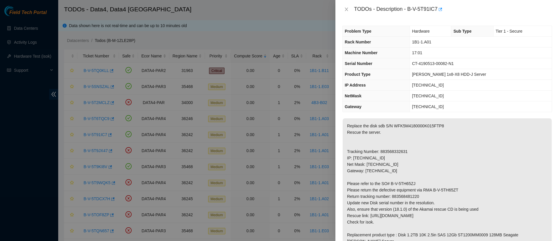
click at [345, 6] on div "TODOs - Description - B-V-5T91IC7" at bounding box center [447, 9] width 210 height 9
click at [345, 11] on icon "close" at bounding box center [346, 9] width 5 height 5
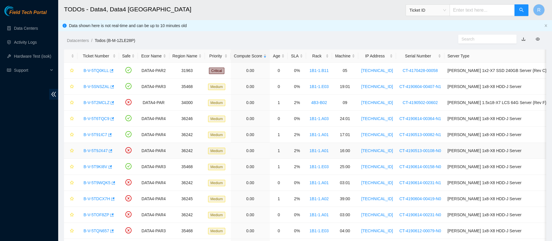
click at [92, 149] on link "B-V-5T9JX47" at bounding box center [96, 150] width 24 height 5
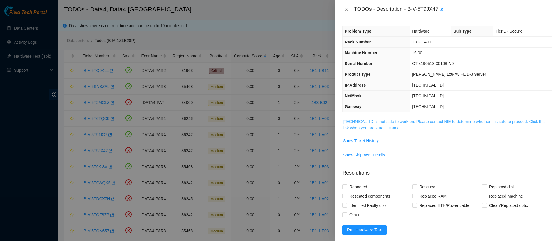
click at [356, 127] on link "2.21.132.190 is not safe to work on. Please contact NIE to determine whether it…" at bounding box center [444, 124] width 203 height 11
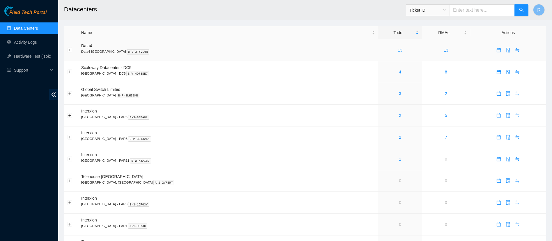
click at [398, 49] on link "13" at bounding box center [400, 50] width 5 height 5
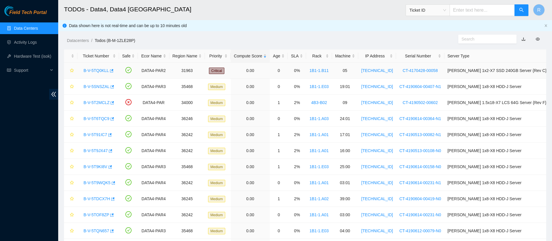
click at [93, 67] on div "B-V-5TQ0KLL" at bounding box center [98, 70] width 35 height 9
click at [94, 68] on link "B-V-5TQ0KLL" at bounding box center [96, 70] width 25 height 5
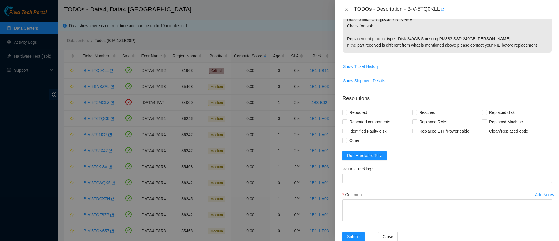
scroll to position [217, 0]
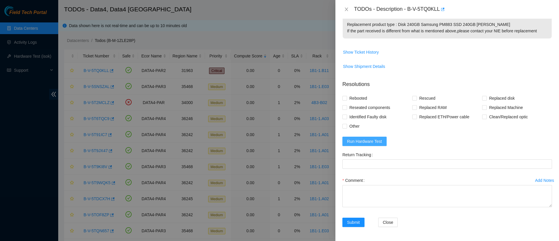
click at [378, 141] on span "Run Hardware Test" at bounding box center [364, 141] width 35 height 6
